Goal: Transaction & Acquisition: Purchase product/service

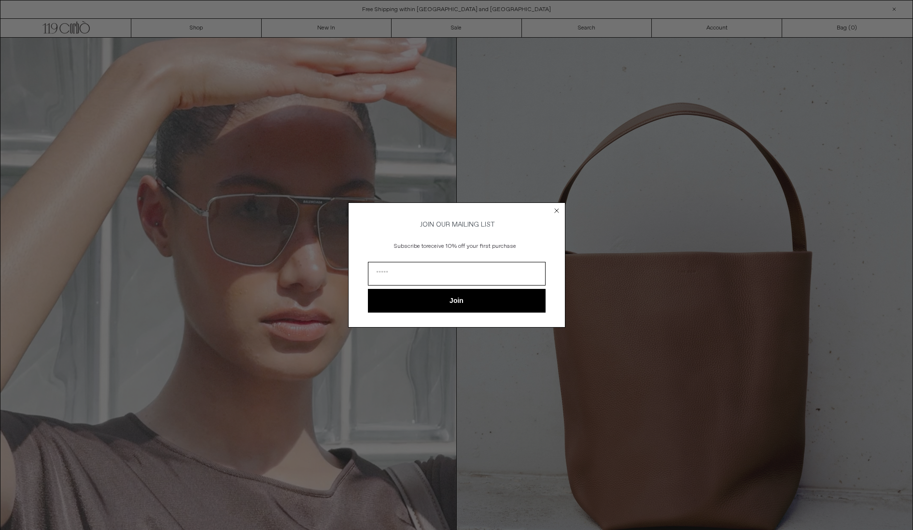
click at [557, 207] on circle "Close dialog" at bounding box center [556, 210] width 9 height 9
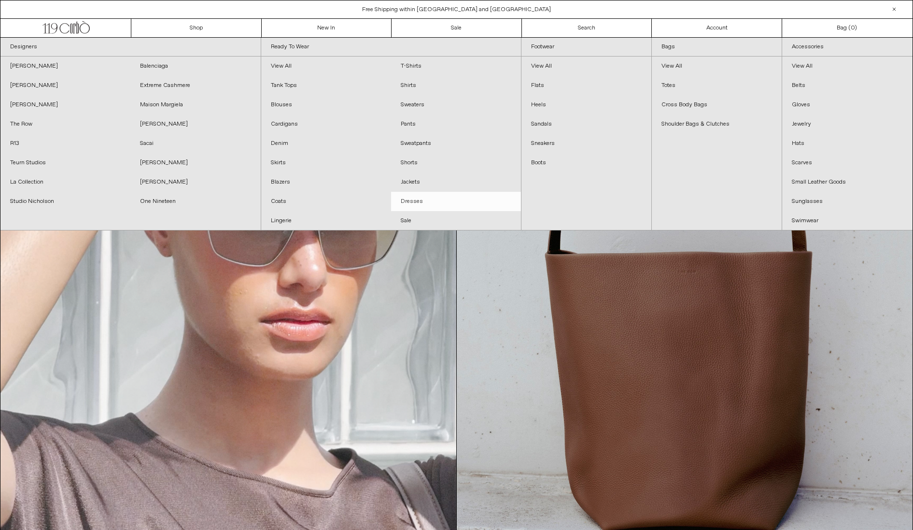
click at [418, 200] on link "Dresses" at bounding box center [456, 201] width 130 height 19
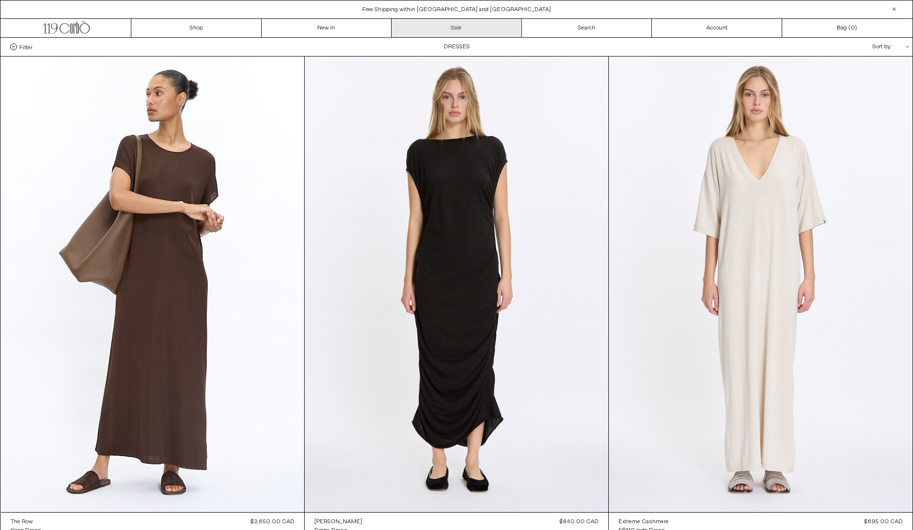
click at [445, 32] on link "Sale" at bounding box center [457, 28] width 130 height 18
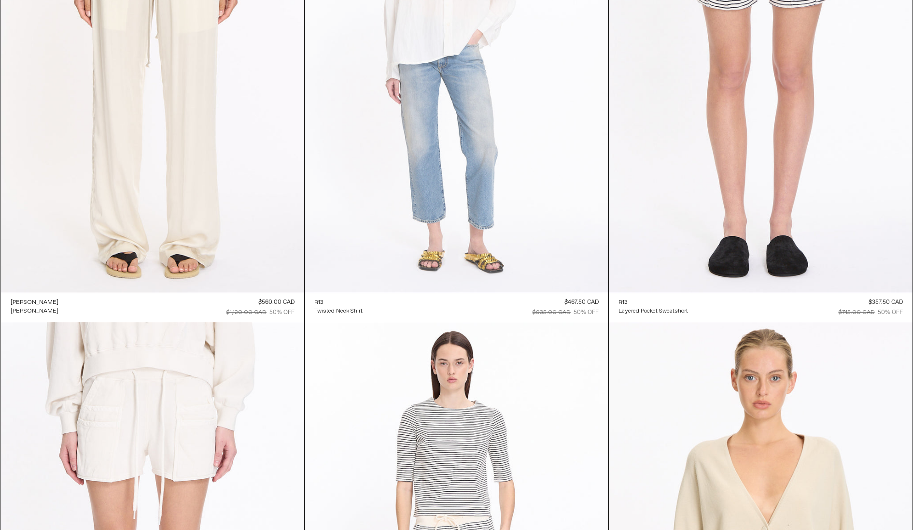
scroll to position [8965, 0]
